Goal: Task Accomplishment & Management: Manage account settings

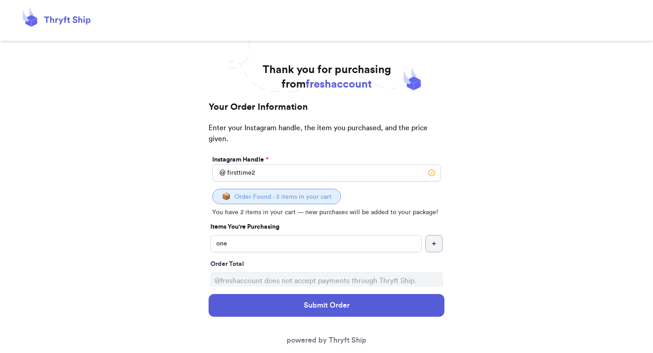
scroll to position [55, 0]
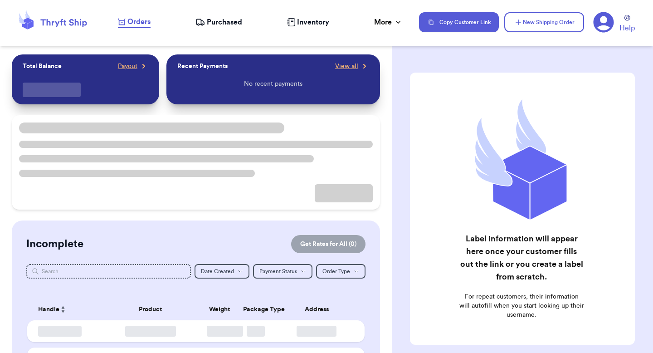
checkbox input "true"
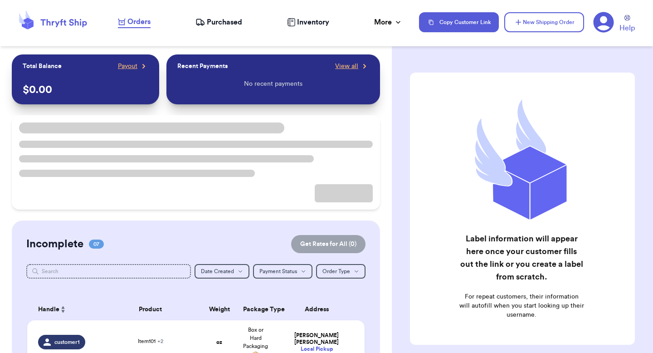
click at [209, 22] on span "Purchased" at bounding box center [224, 22] width 35 height 11
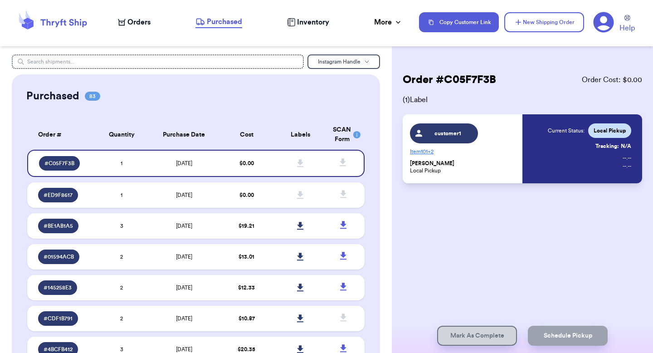
click at [141, 21] on span "Orders" at bounding box center [139, 22] width 23 height 11
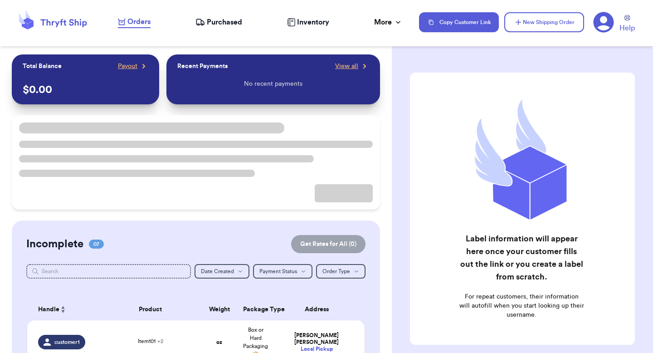
click at [603, 20] on icon at bounding box center [604, 22] width 21 height 21
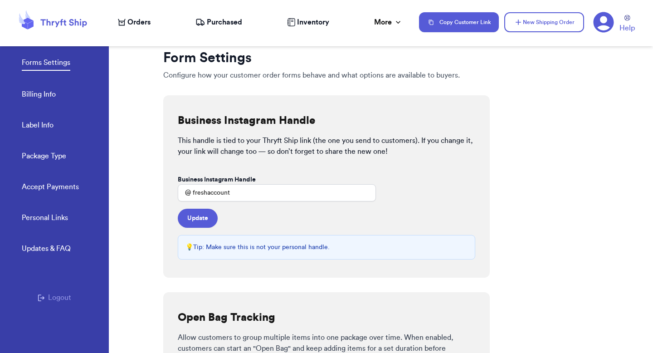
click at [56, 299] on button "Logout" at bounding box center [55, 297] width 34 height 11
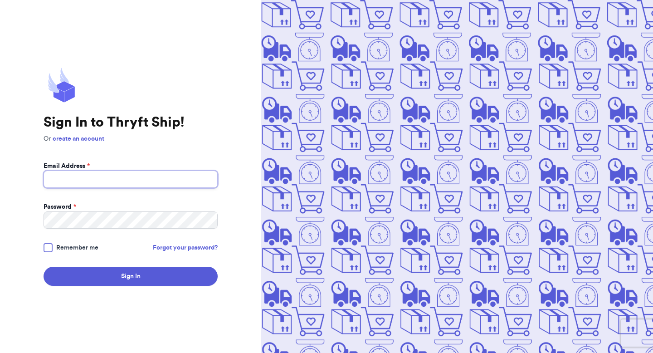
click at [84, 182] on input "Email Address *" at bounding box center [131, 179] width 174 height 17
click at [0, 353] on com-1password-button at bounding box center [0, 353] width 0 height 0
click at [151, 182] on input "Email Address *" at bounding box center [131, 179] width 174 height 17
type input "valeria+9@thryftship.com"
click at [44, 267] on button "Sign In" at bounding box center [131, 276] width 174 height 19
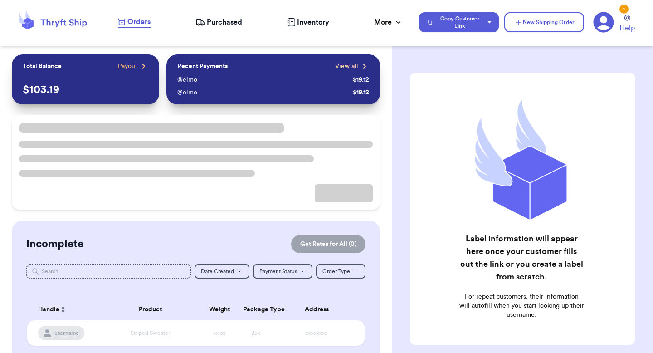
click at [356, 70] on span "View all" at bounding box center [346, 66] width 23 height 9
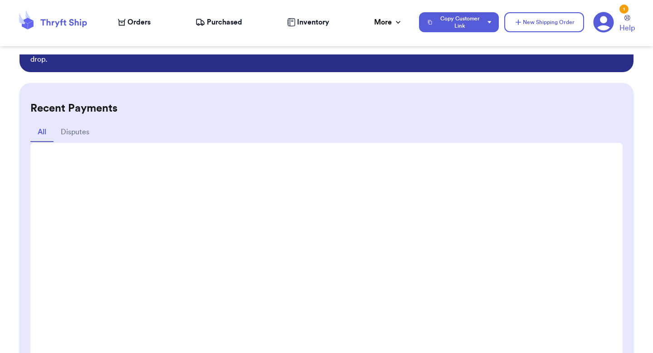
scroll to position [59, 0]
